Goal: Information Seeking & Learning: Learn about a topic

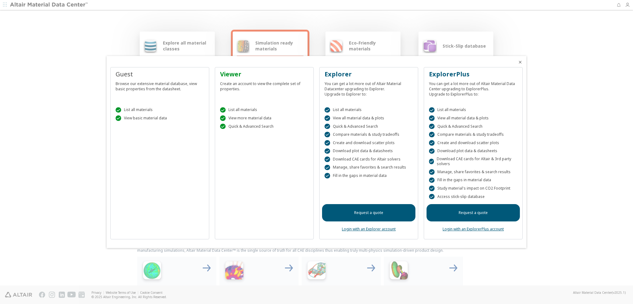
click at [519, 59] on div at bounding box center [522, 60] width 9 height 9
click at [520, 62] on icon "Close" at bounding box center [520, 62] width 5 height 5
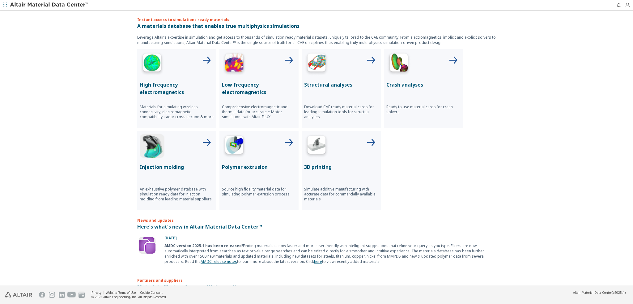
scroll to position [274, 0]
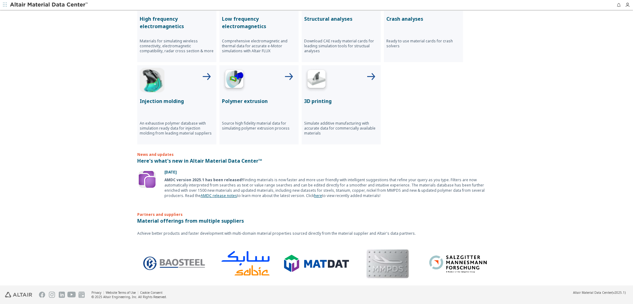
click at [147, 173] on img at bounding box center [147, 179] width 20 height 20
click at [229, 179] on b "AMDC version 2025.1 has been released!" at bounding box center [204, 179] width 79 height 5
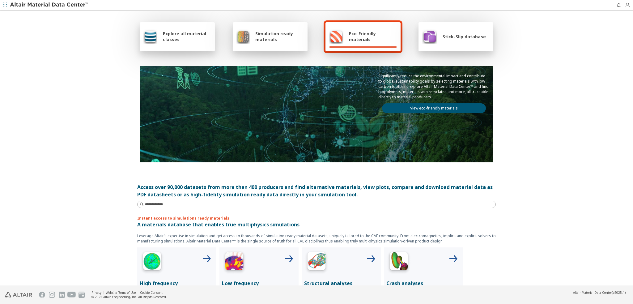
scroll to position [0, 0]
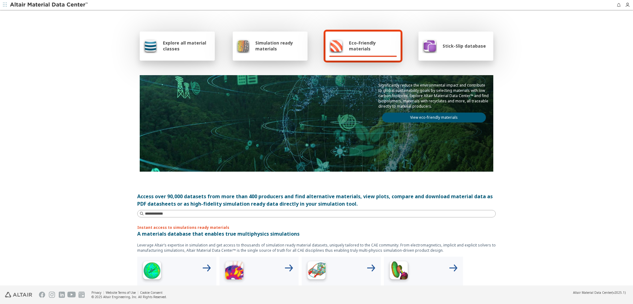
click at [9, 6] on button "button" at bounding box center [5, 5] width 10 height 10
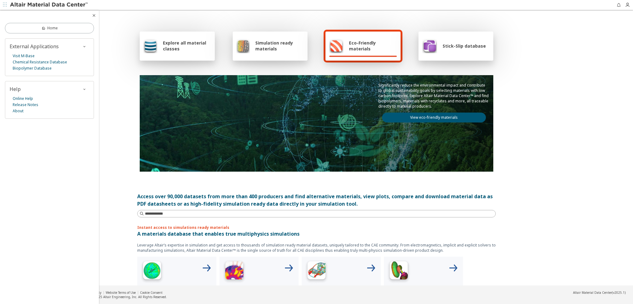
click at [361, 54] on div "Eco-Friendly materials" at bounding box center [363, 46] width 75 height 29
click at [264, 46] on span "Simulation ready materials" at bounding box center [279, 46] width 49 height 12
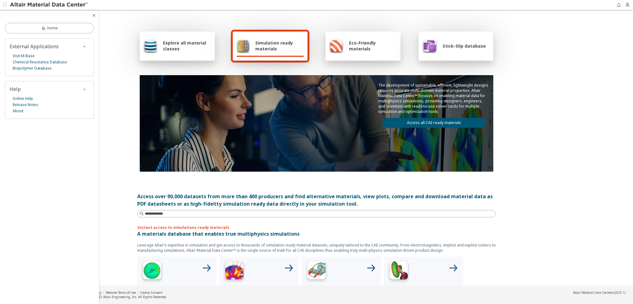
click at [173, 54] on div "Explore all material classes" at bounding box center [177, 46] width 75 height 29
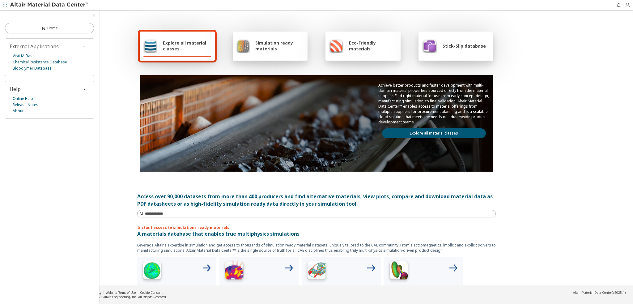
click at [444, 41] on div "Stick-Slip database" at bounding box center [454, 45] width 64 height 15
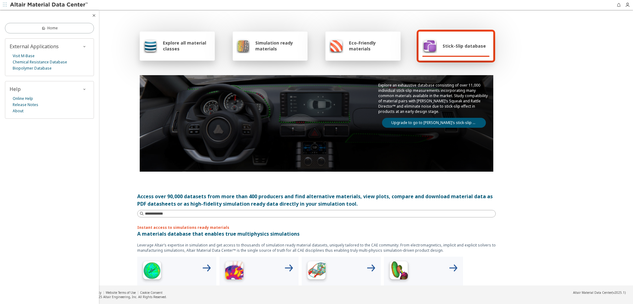
click at [375, 47] on span "Eco-Friendly materials" at bounding box center [373, 46] width 48 height 12
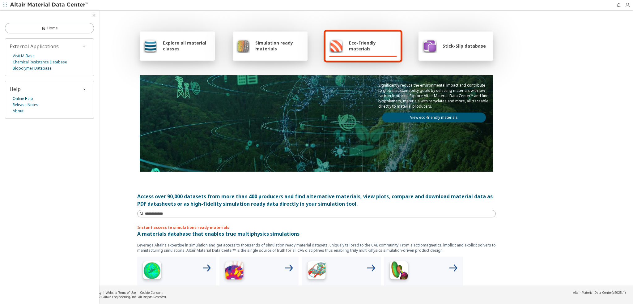
click at [281, 47] on span "Simulation ready materials" at bounding box center [279, 46] width 49 height 12
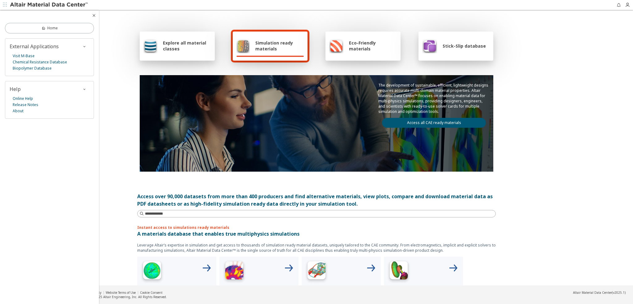
click at [191, 47] on span "Explore all material classes" at bounding box center [187, 46] width 48 height 12
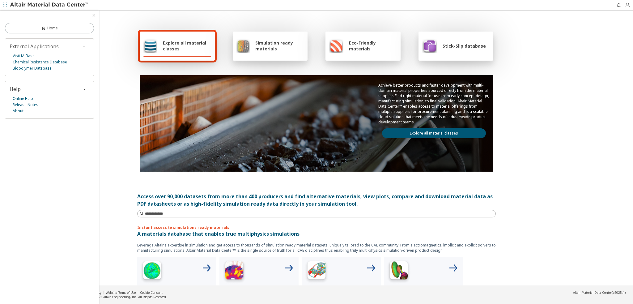
click at [339, 47] on img at bounding box center [336, 45] width 14 height 15
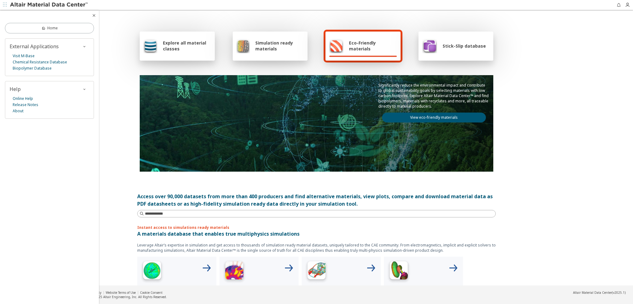
click at [415, 116] on link "View eco-friendly materials" at bounding box center [434, 118] width 104 height 10
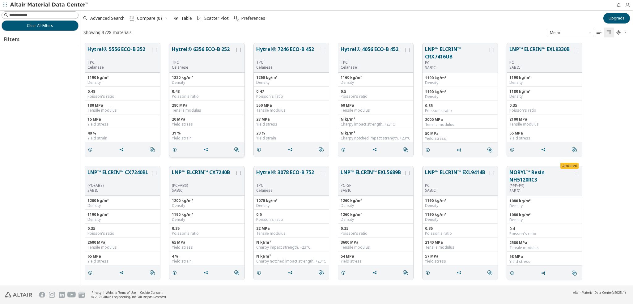
scroll to position [242, 548]
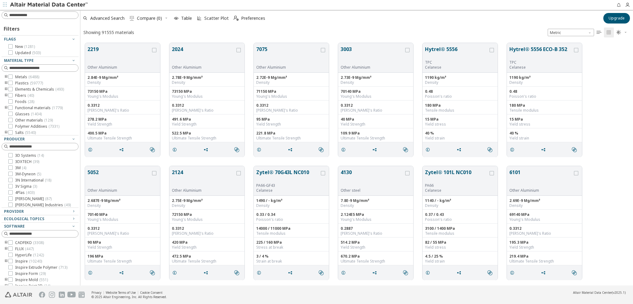
scroll to position [5, 5]
click at [100, 47] on button "2219" at bounding box center [119, 54] width 63 height 19
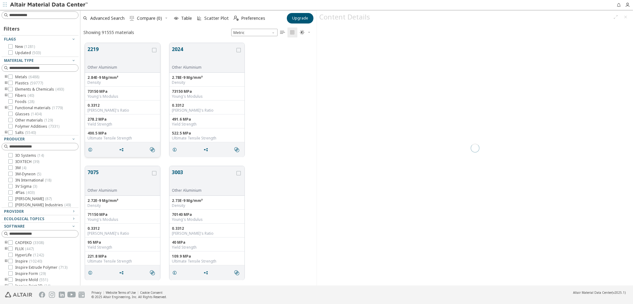
scroll to position [242, 231]
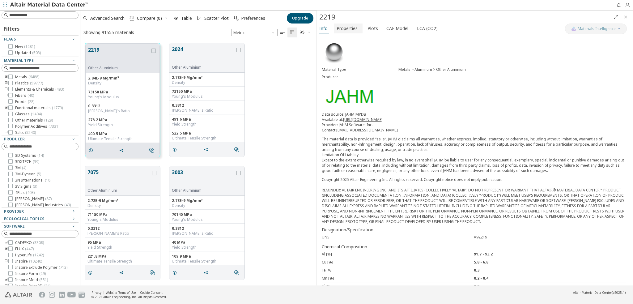
click at [350, 30] on span "Properties" at bounding box center [347, 29] width 21 height 10
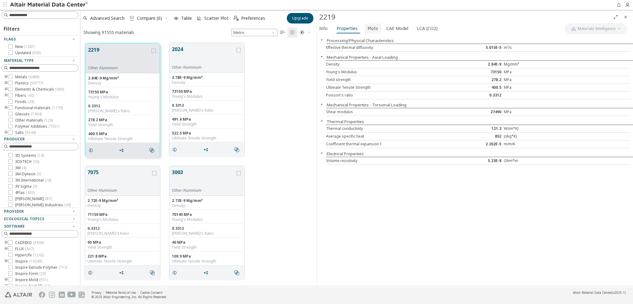
click at [377, 26] on button "Plots" at bounding box center [373, 29] width 16 height 10
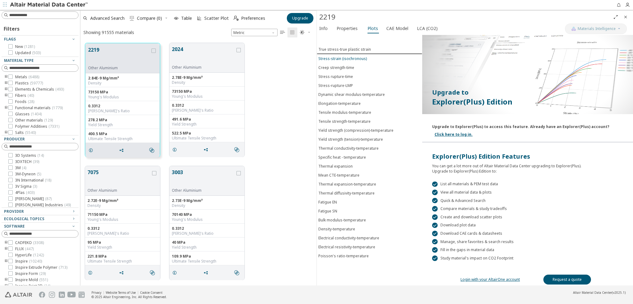
click at [355, 57] on div "Stress-strain (isochronous)" at bounding box center [343, 58] width 49 height 5
click at [392, 29] on span "CAE Model" at bounding box center [398, 29] width 22 height 10
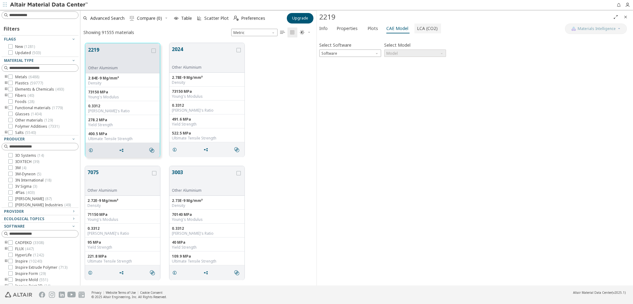
click at [426, 29] on span "LCA (CO2)" at bounding box center [427, 29] width 21 height 10
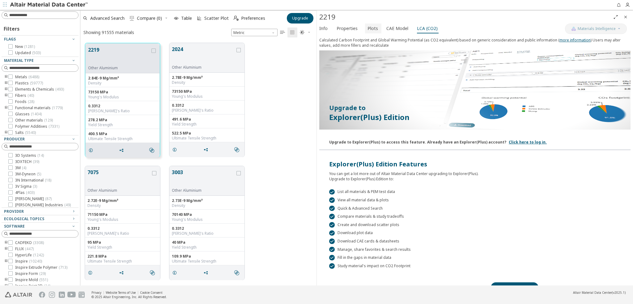
click at [374, 27] on span "Plots" at bounding box center [373, 29] width 11 height 10
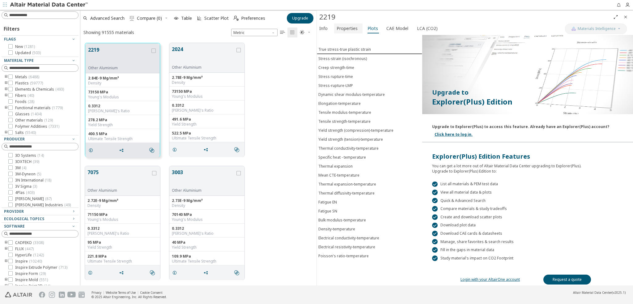
click at [356, 27] on span "Properties" at bounding box center [347, 29] width 21 height 10
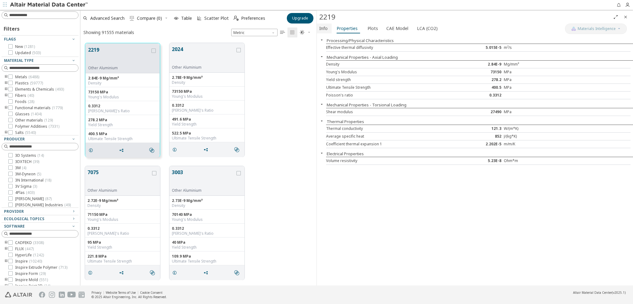
click at [327, 28] on span "Info" at bounding box center [323, 29] width 8 height 10
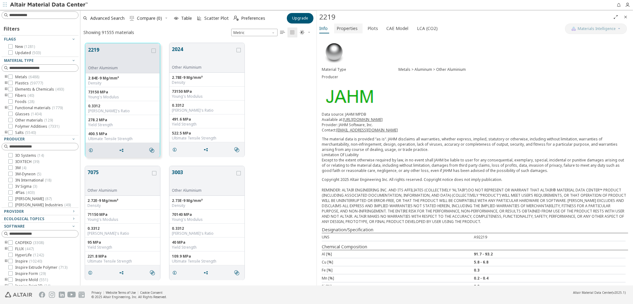
click at [344, 29] on span "Properties" at bounding box center [347, 29] width 21 height 10
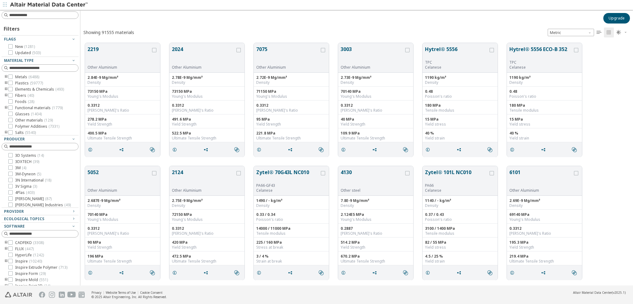
scroll to position [5, 5]
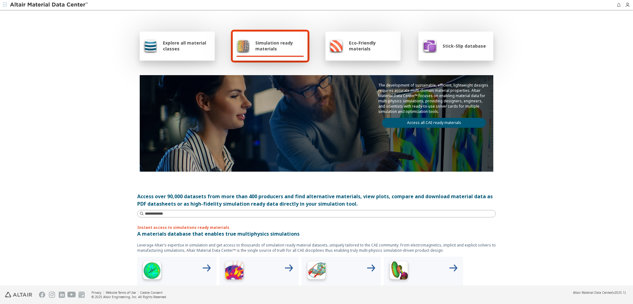
click at [205, 48] on span "Explore all material classes" at bounding box center [187, 46] width 48 height 12
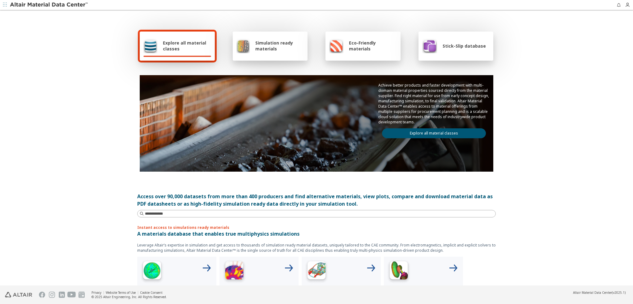
click at [417, 131] on link "Explore all material classes" at bounding box center [434, 133] width 104 height 10
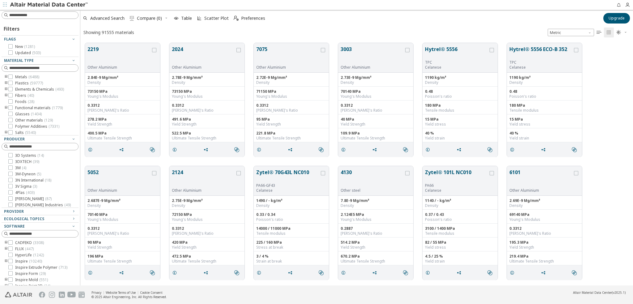
scroll to position [5, 5]
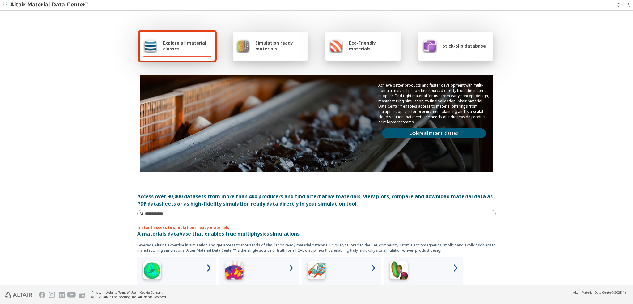
click at [356, 50] on span "Eco-Friendly materials" at bounding box center [373, 46] width 48 height 12
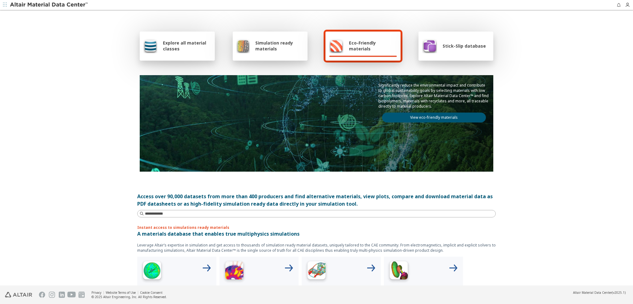
click at [195, 49] on span "Explore all material classes" at bounding box center [187, 46] width 48 height 12
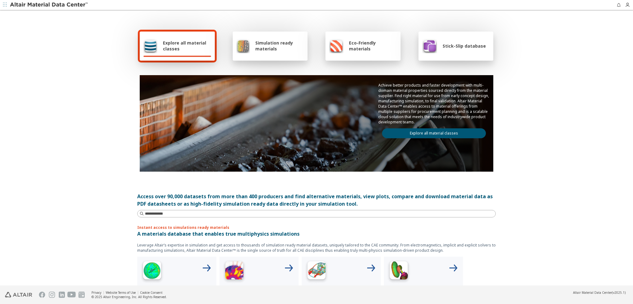
click at [387, 44] on span "Eco-Friendly materials" at bounding box center [373, 46] width 48 height 12
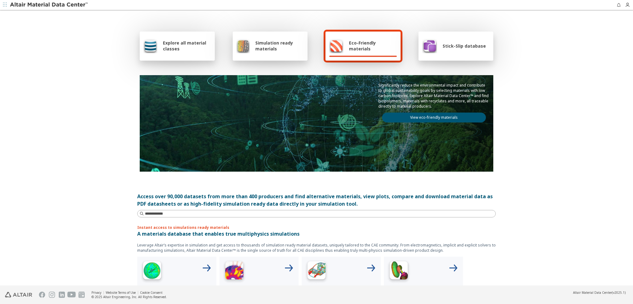
click at [165, 29] on div "Explore all material classes Simulation ready materials Eco-Friendly materials …" at bounding box center [316, 100] width 359 height 179
click at [169, 44] on span "Explore all material classes" at bounding box center [187, 46] width 48 height 12
